Goal: Information Seeking & Learning: Learn about a topic

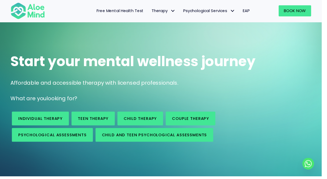
scroll to position [16, 0]
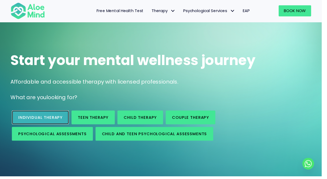
click at [51, 116] on link "Individual therapy" at bounding box center [41, 119] width 58 height 14
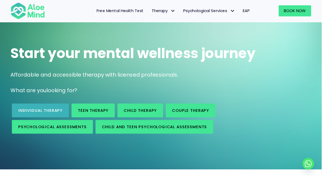
scroll to position [24, 0]
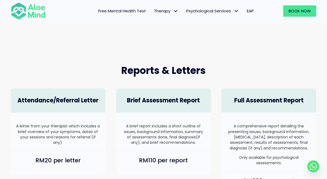
scroll to position [289, 0]
